Goal: Task Accomplishment & Management: Use online tool/utility

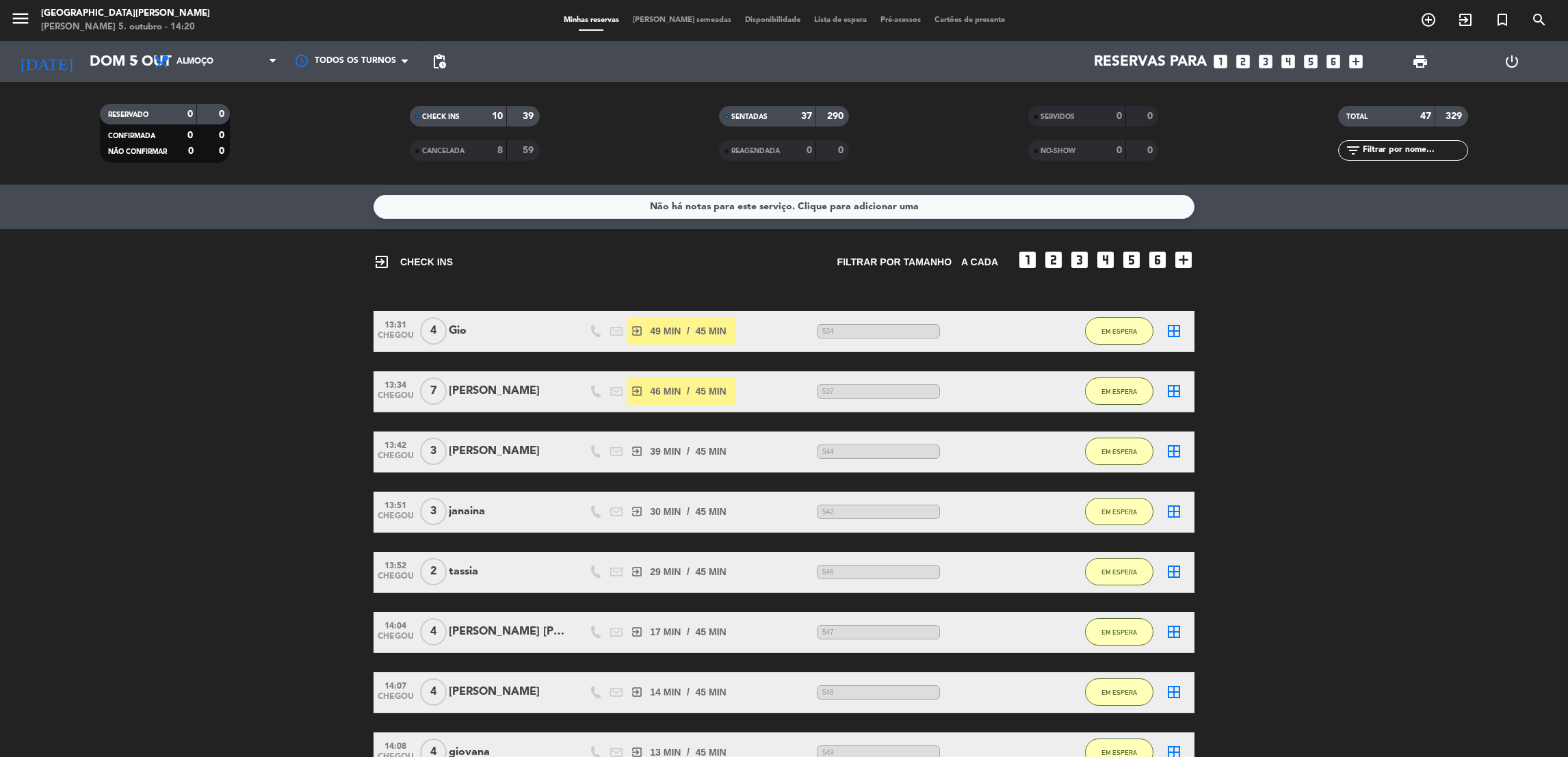
click at [1336, 387] on bookings-row "13:31 CHEGOU 4 Gio exit_to_app 49 MIN / 45 MIN sms 534 EM ESPERA border_all 13:…" at bounding box center [784, 603] width 1568 height 583
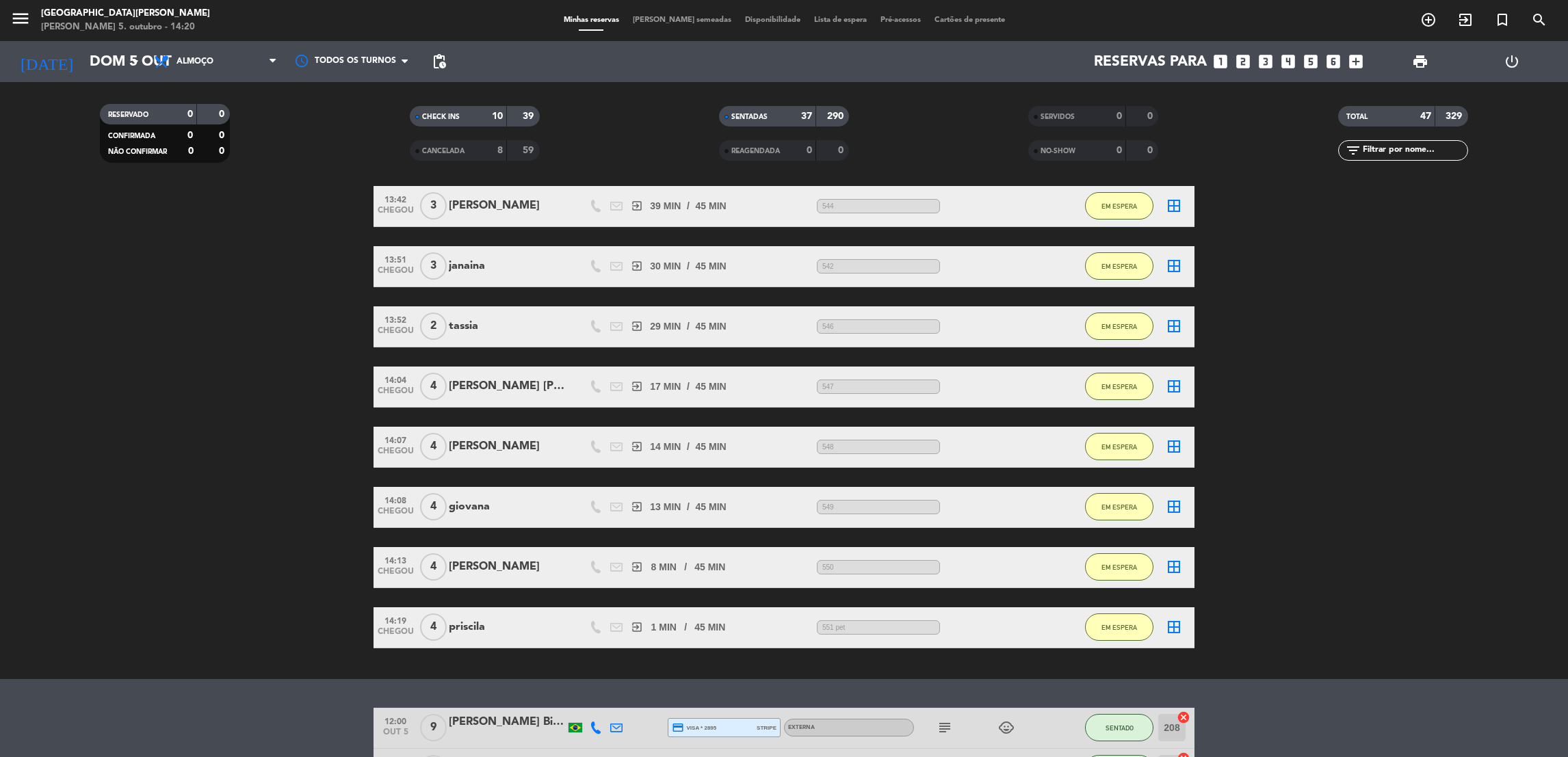
scroll to position [287, 0]
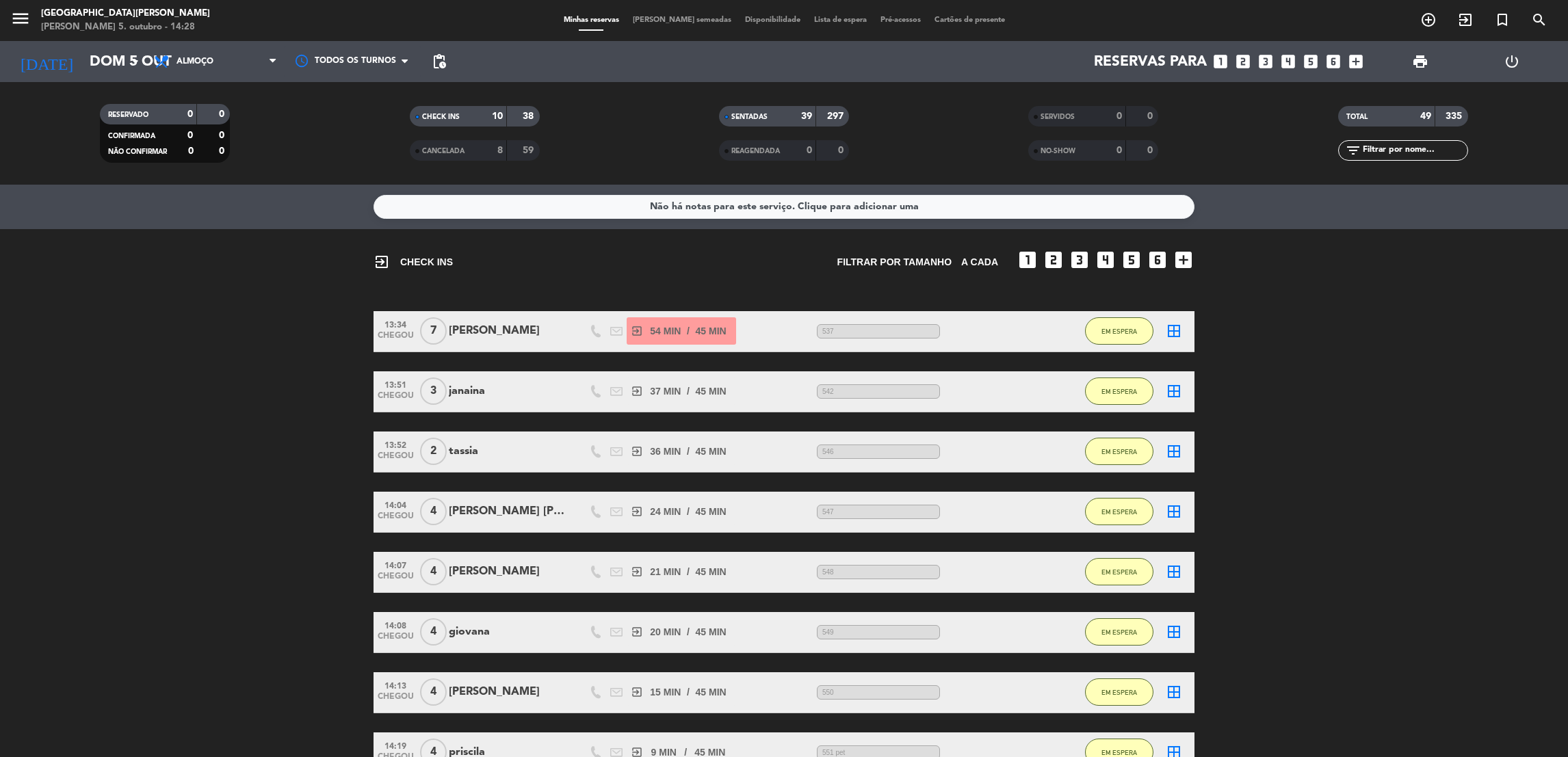
click at [1483, 398] on bookings-row "13:34 CHEGOU 7 [PERSON_NAME] exit_to_app 54 MIN / 45 MIN sms 537 EM ESPERA bord…" at bounding box center [784, 603] width 1568 height 583
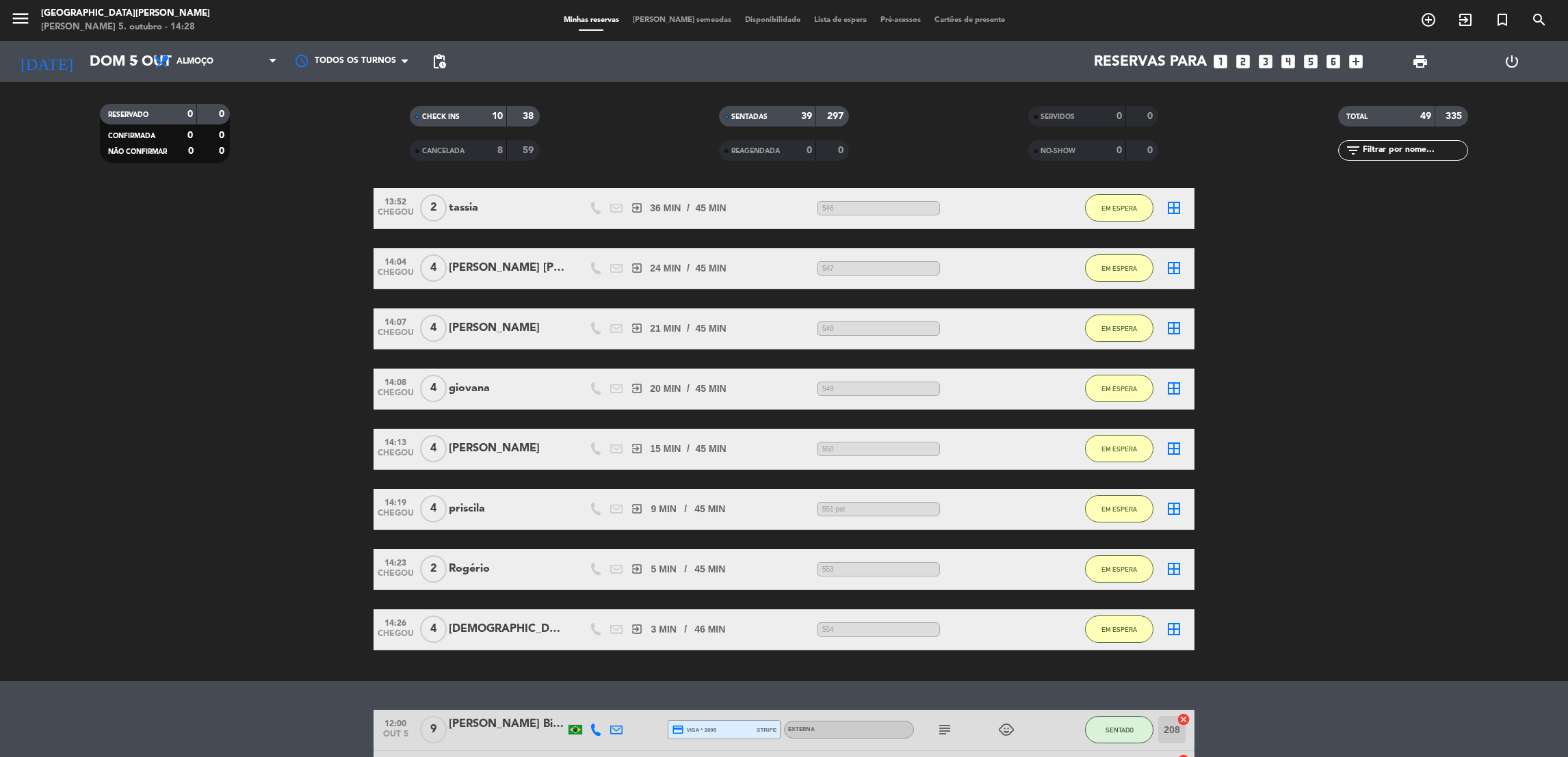
scroll to position [246, 0]
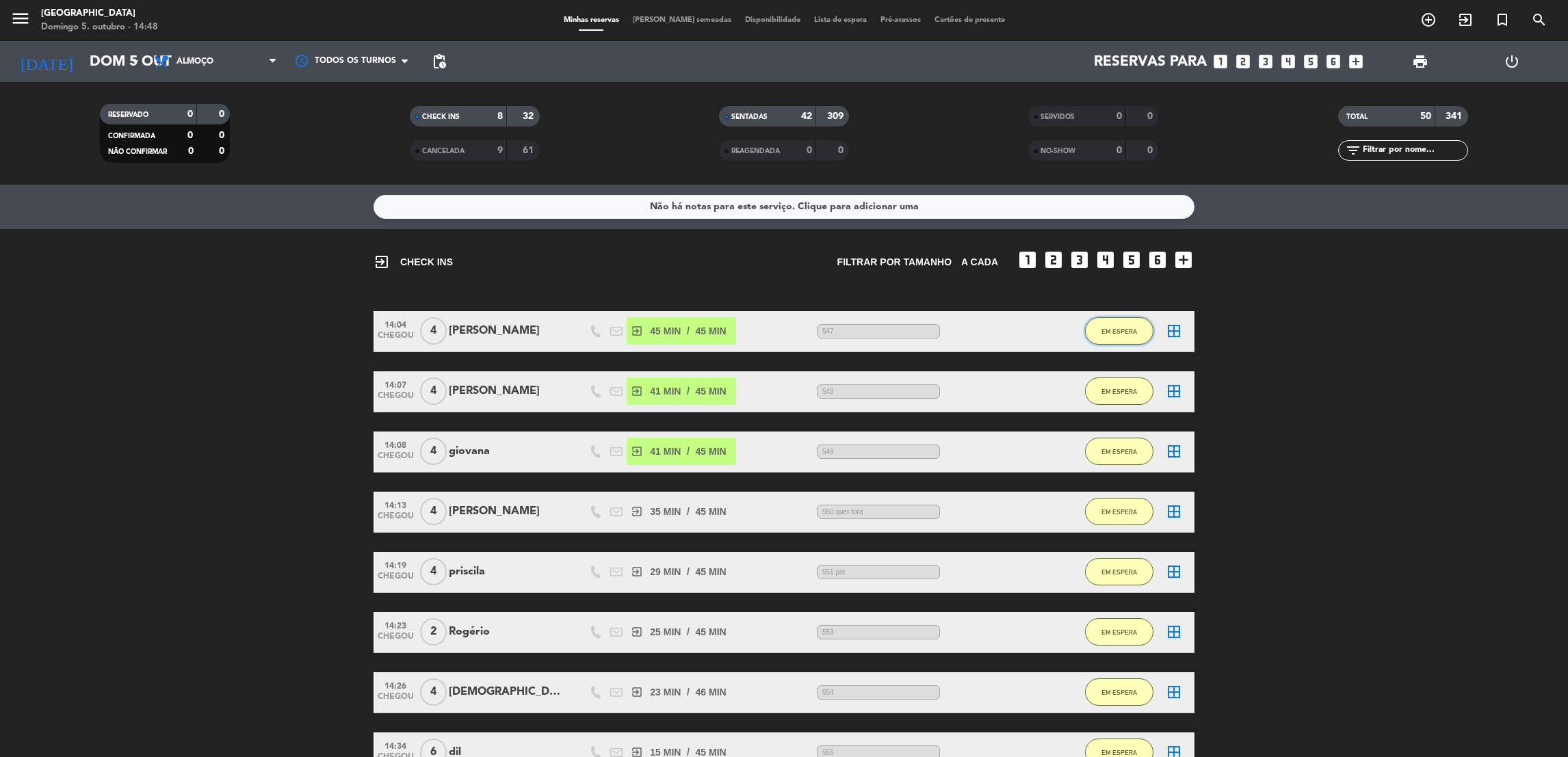
click at [1110, 324] on button "EM ESPERA" at bounding box center [1119, 331] width 68 height 28
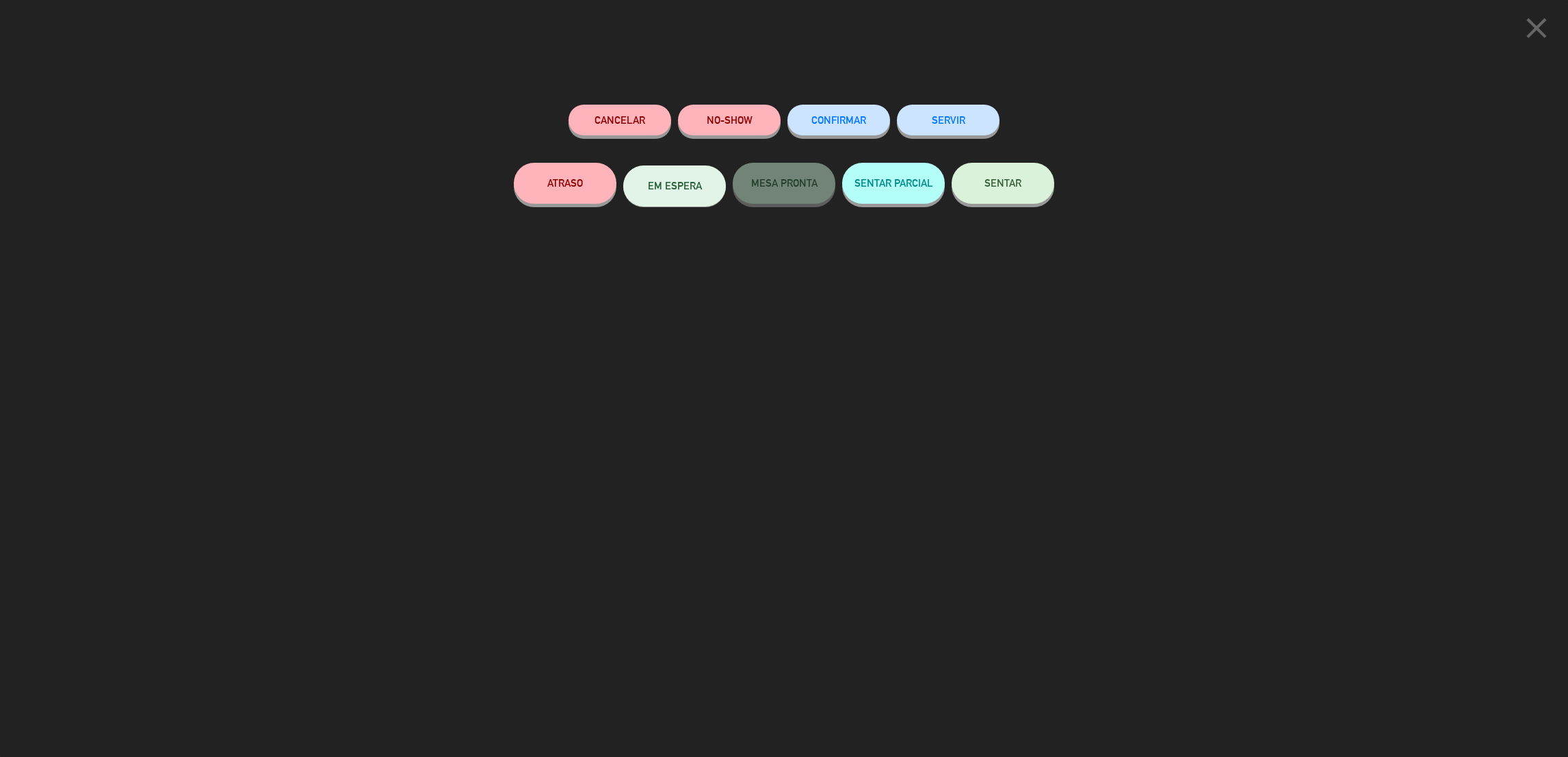
click at [1539, 35] on icon "close" at bounding box center [1536, 28] width 35 height 35
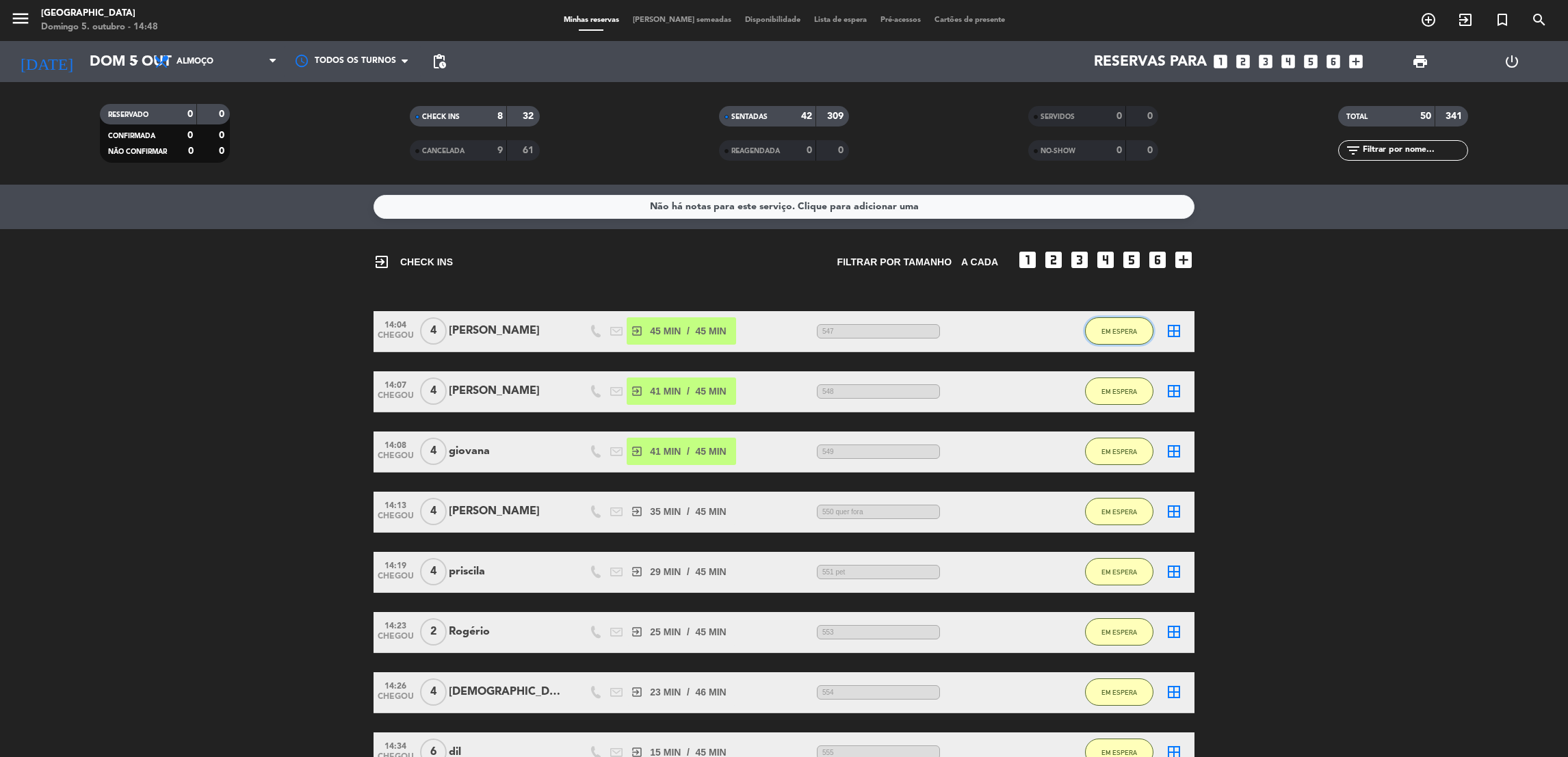
click at [1125, 333] on span "EM ESPERA" at bounding box center [1119, 331] width 35 height 7
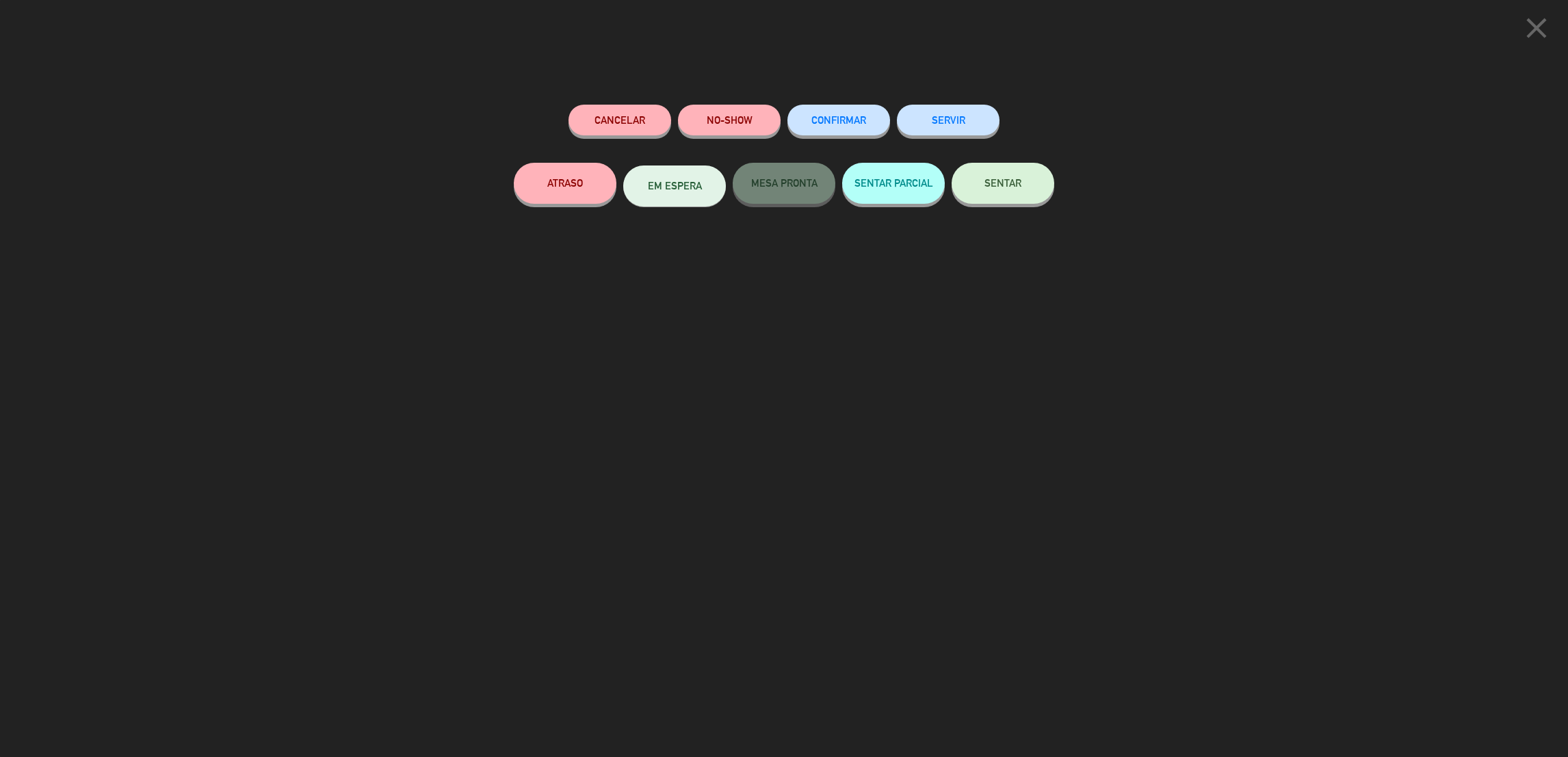
click at [1028, 181] on button "SENTAR" at bounding box center [1003, 183] width 103 height 41
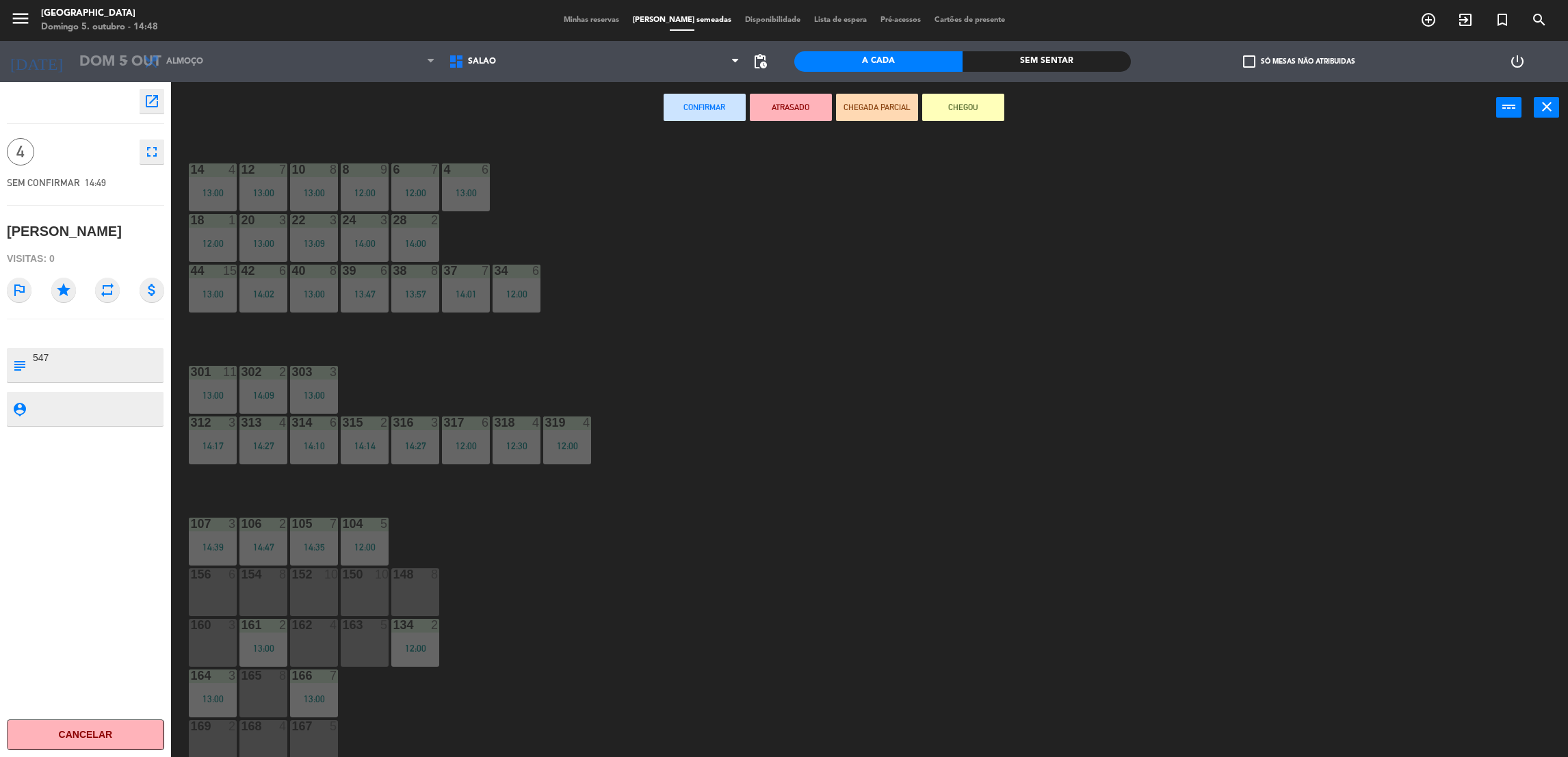
click at [194, 603] on div "156 6" at bounding box center [213, 593] width 48 height 48
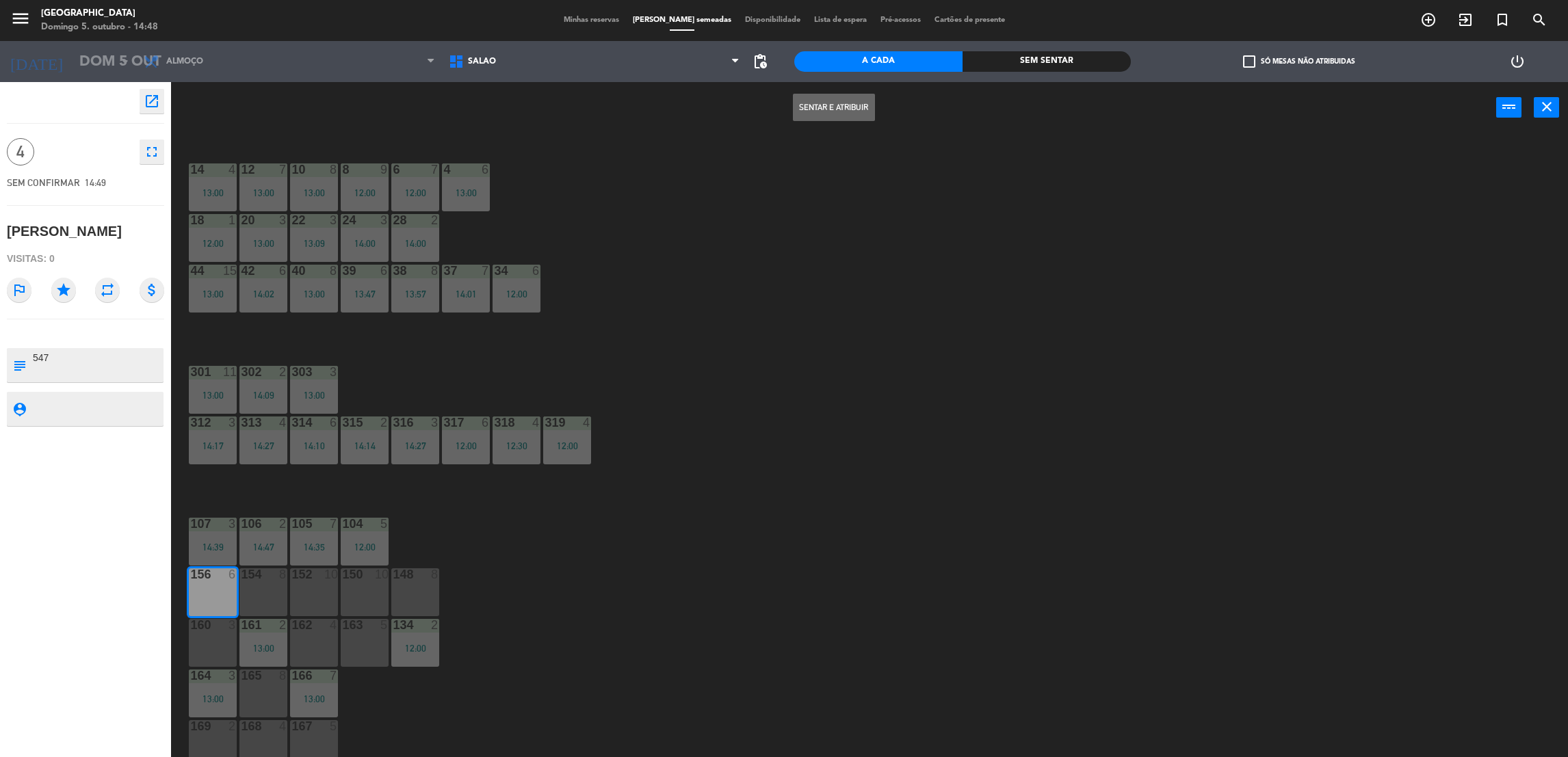
click at [819, 98] on button "Sentar e Atribuir" at bounding box center [833, 107] width 82 height 28
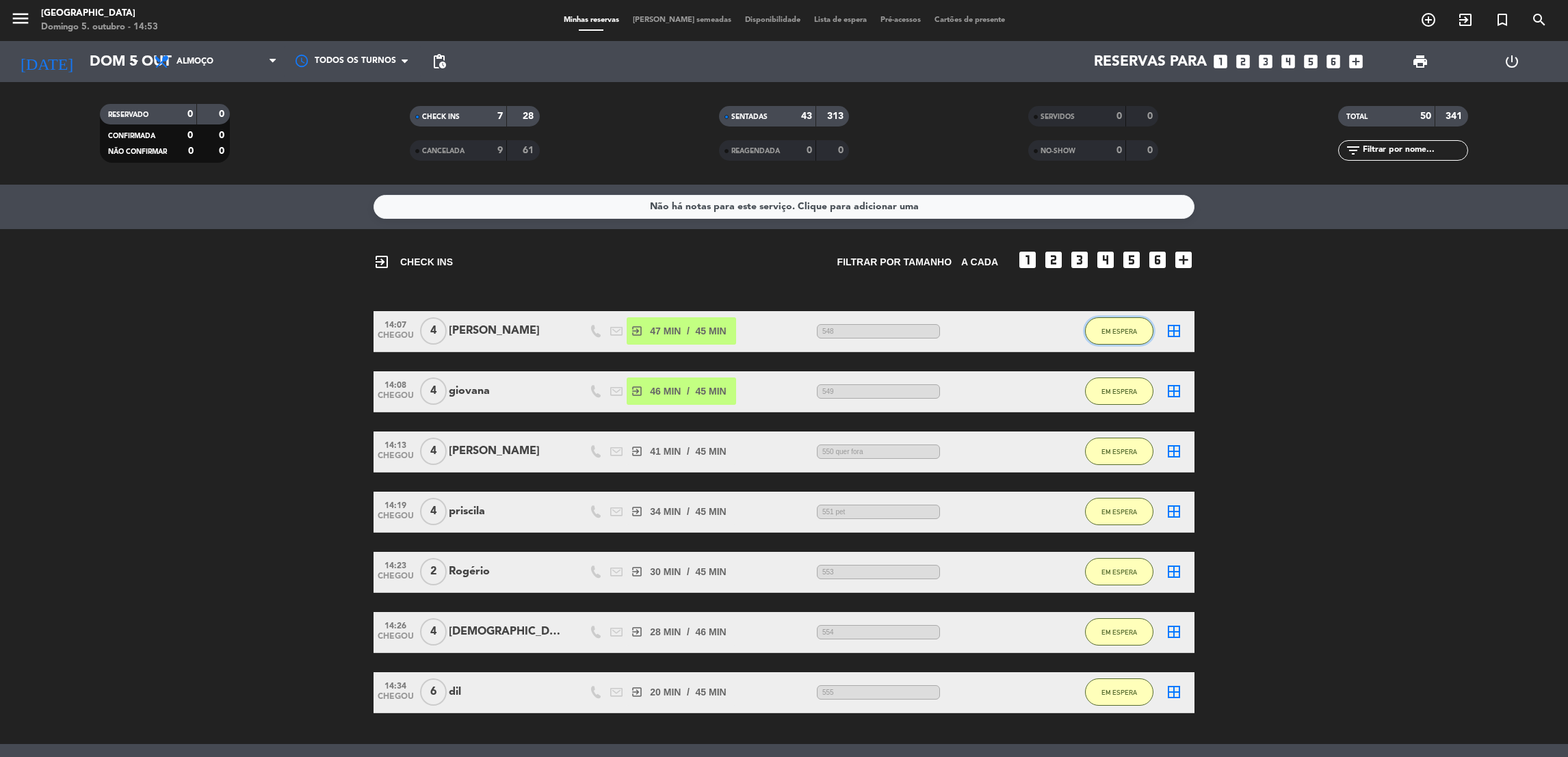
click at [1128, 327] on span "EM ESPERA" at bounding box center [1119, 331] width 35 height 7
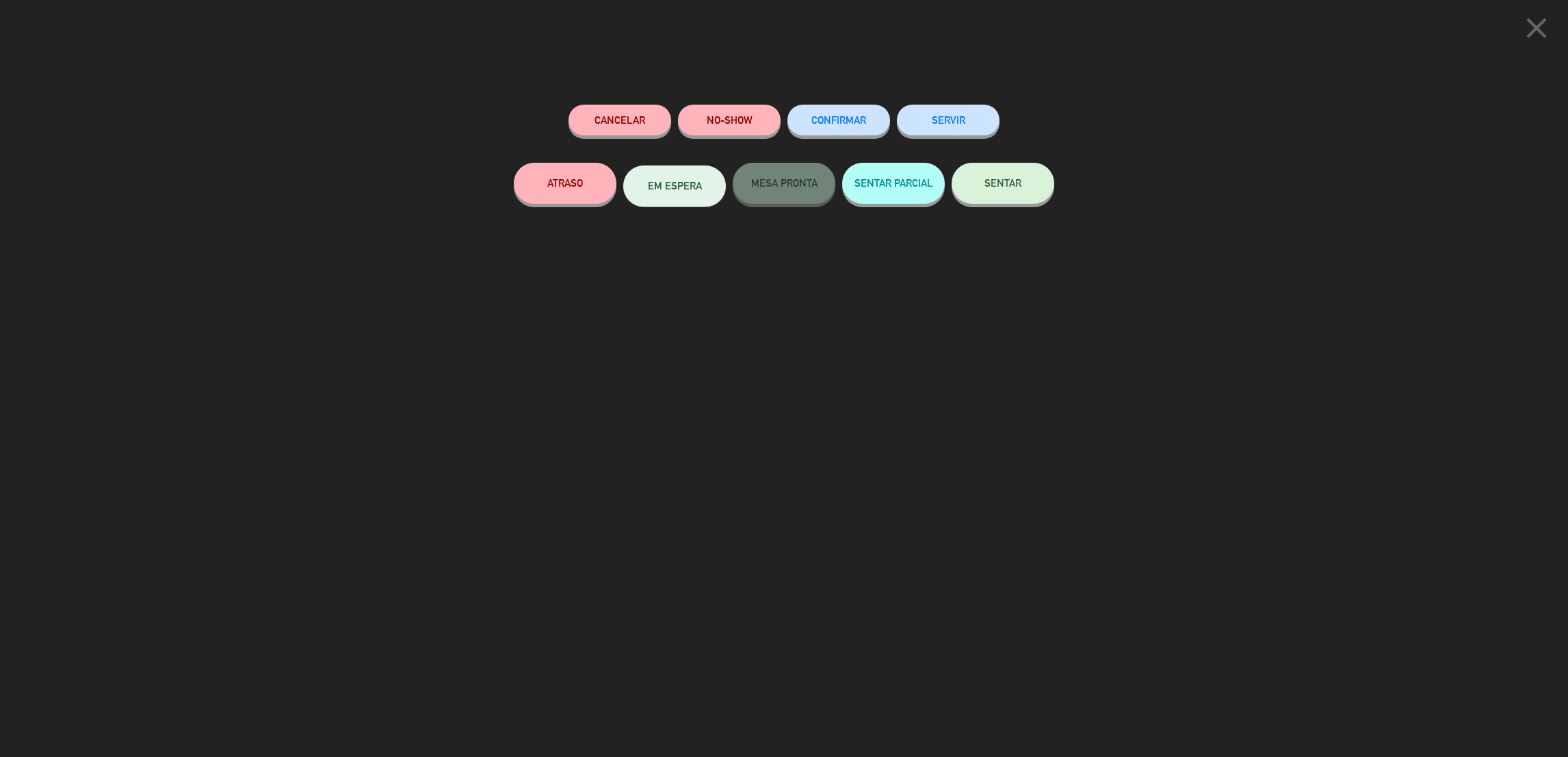
click at [1020, 180] on span "SENTAR" at bounding box center [1003, 183] width 37 height 12
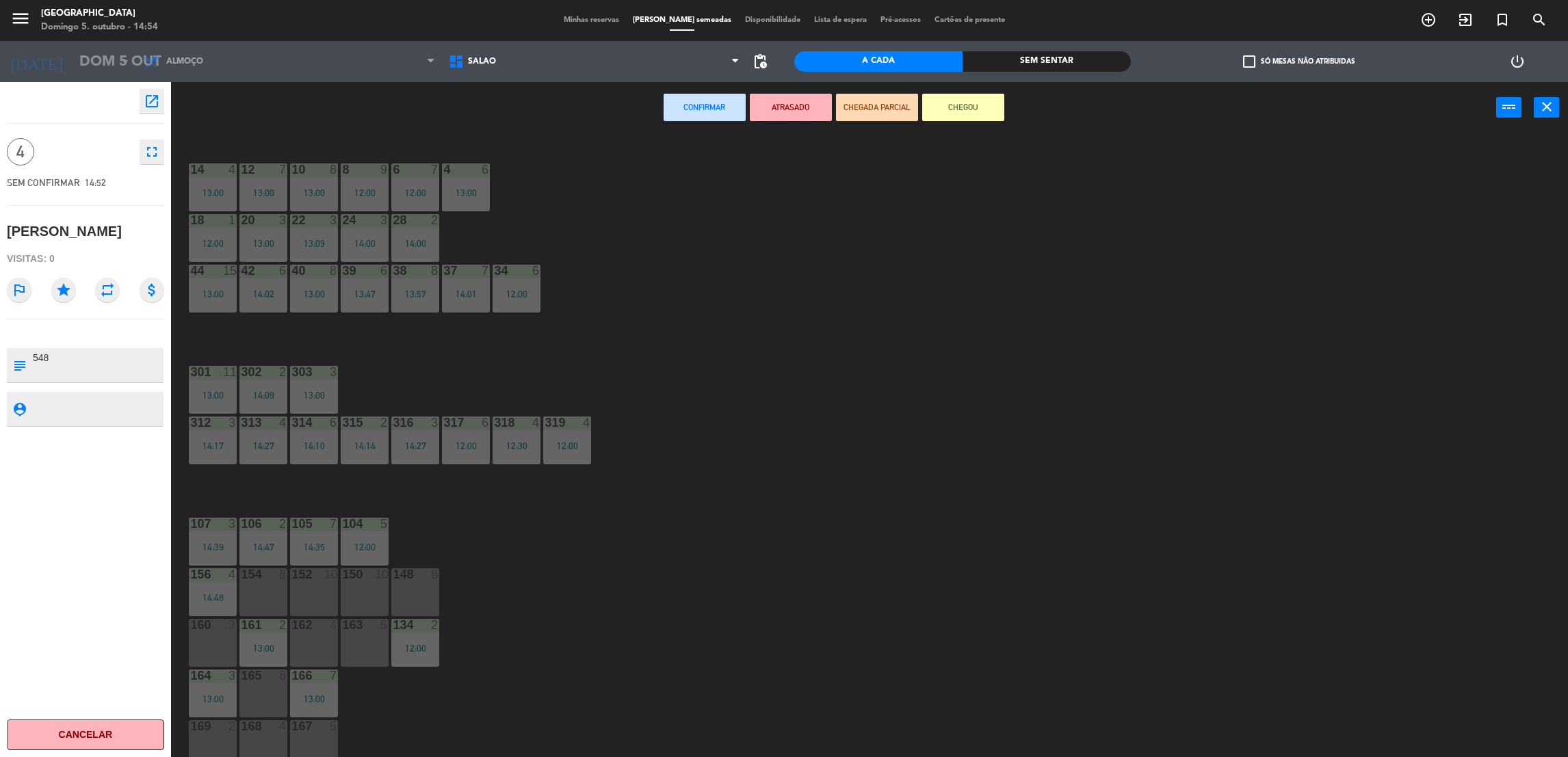
click at [270, 598] on div "154 8" at bounding box center [264, 593] width 48 height 48
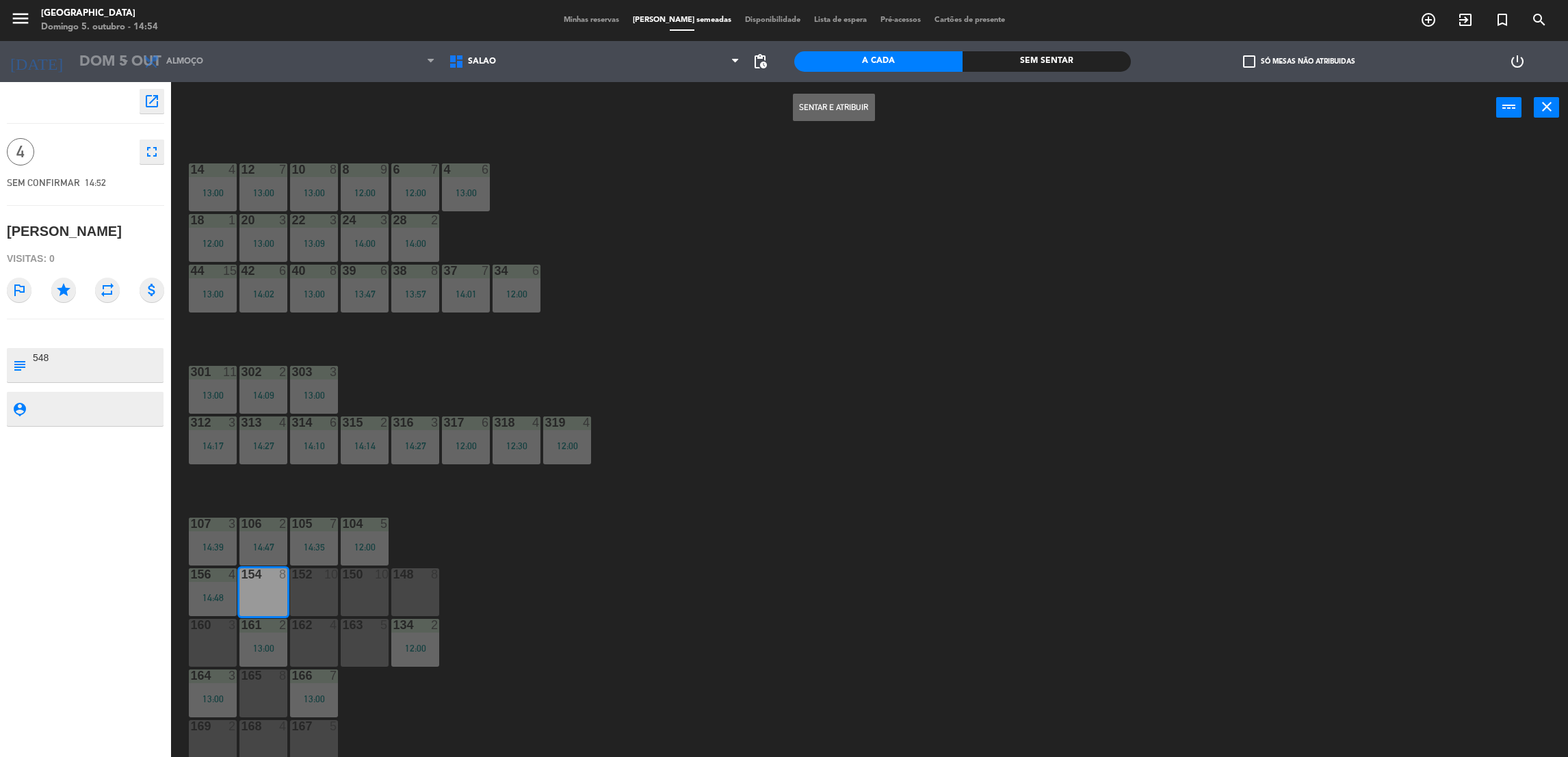
click at [843, 97] on button "Sentar e Atribuir" at bounding box center [833, 107] width 82 height 28
